Goal: Check status: Check status

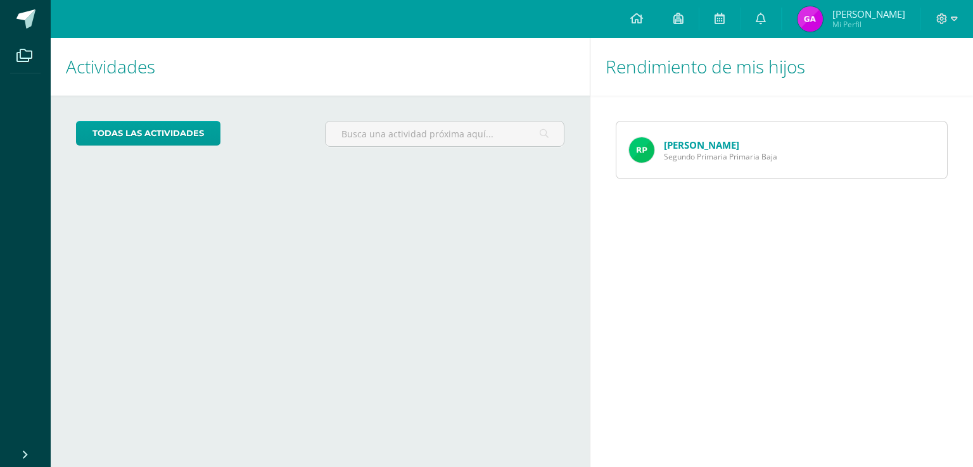
click at [686, 146] on link "[PERSON_NAME]" at bounding box center [701, 145] width 75 height 13
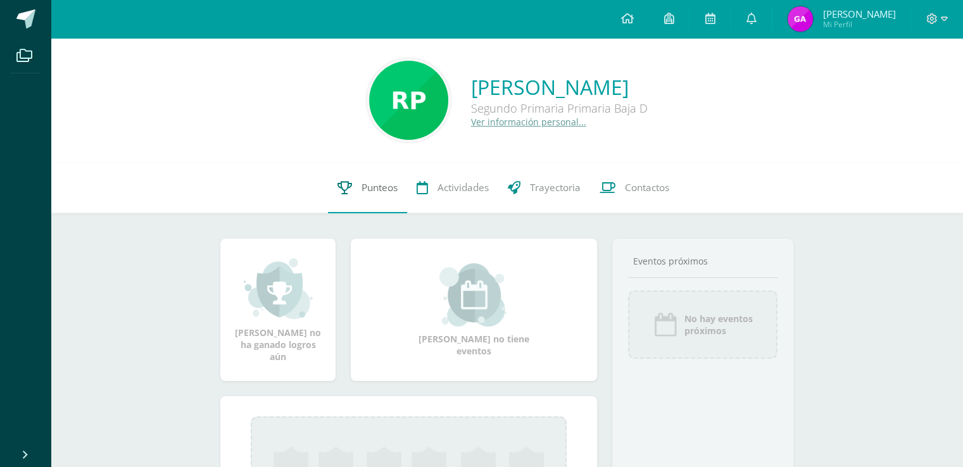
click at [372, 190] on span "Punteos" at bounding box center [380, 187] width 36 height 13
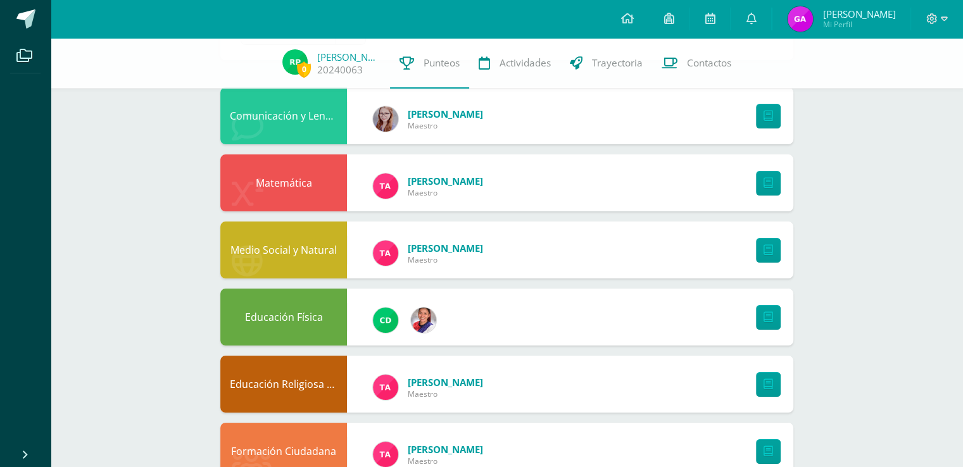
scroll to position [190, 0]
